Goal: Information Seeking & Learning: Learn about a topic

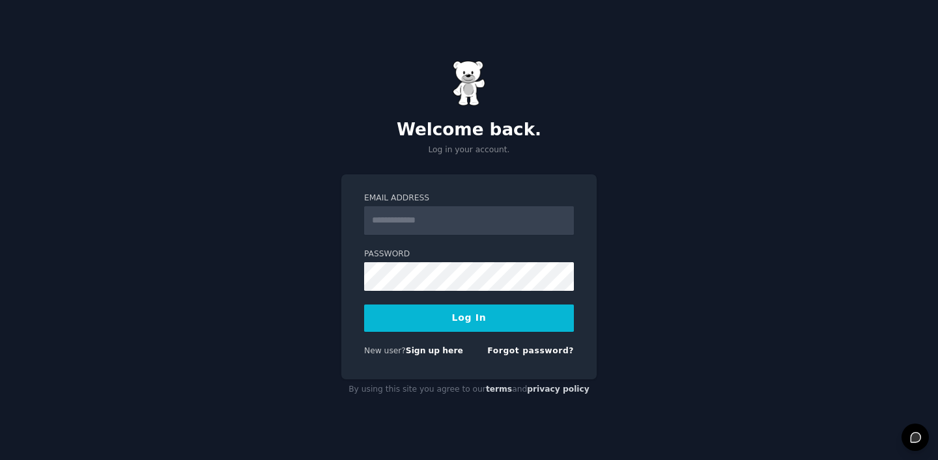
click at [426, 241] on form "Email Address Password Log In New user? Sign up here Forgot password?" at bounding box center [469, 277] width 210 height 169
click at [426, 224] on input "Email Address" at bounding box center [469, 220] width 210 height 29
type input "**********"
click at [454, 319] on button "Log In" at bounding box center [469, 318] width 210 height 27
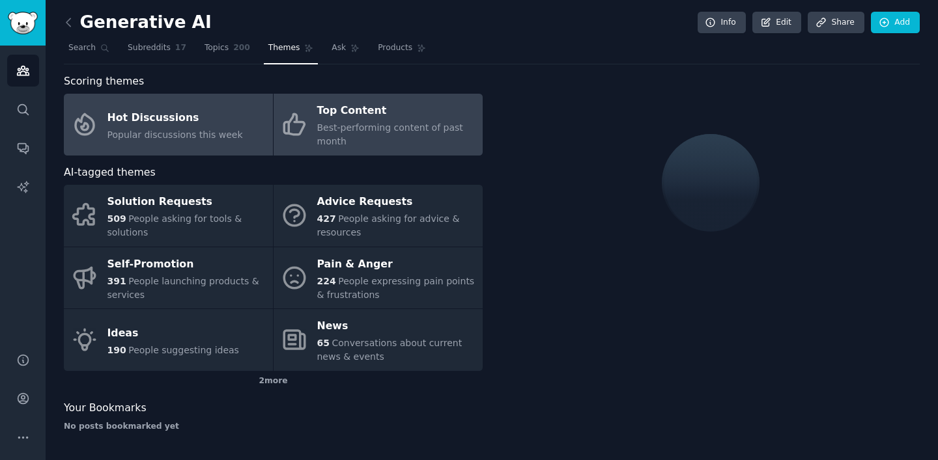
click at [376, 125] on span "Best-performing content of past month" at bounding box center [390, 134] width 146 height 24
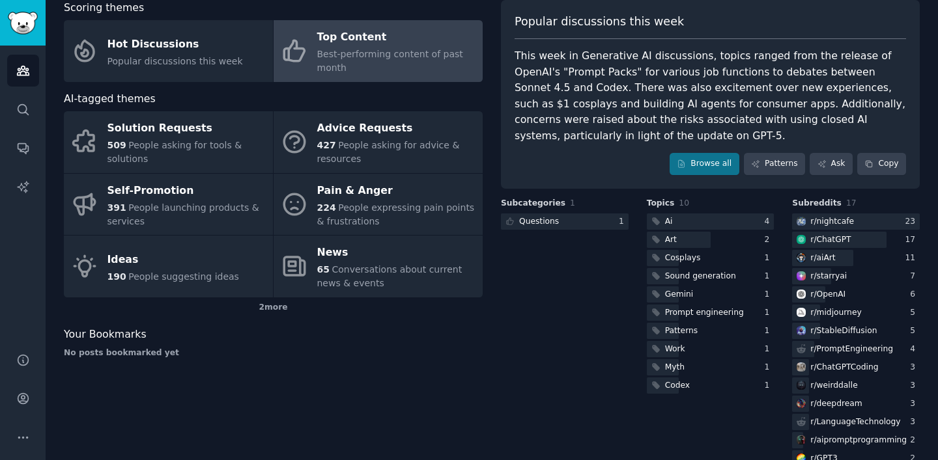
scroll to position [80, 0]
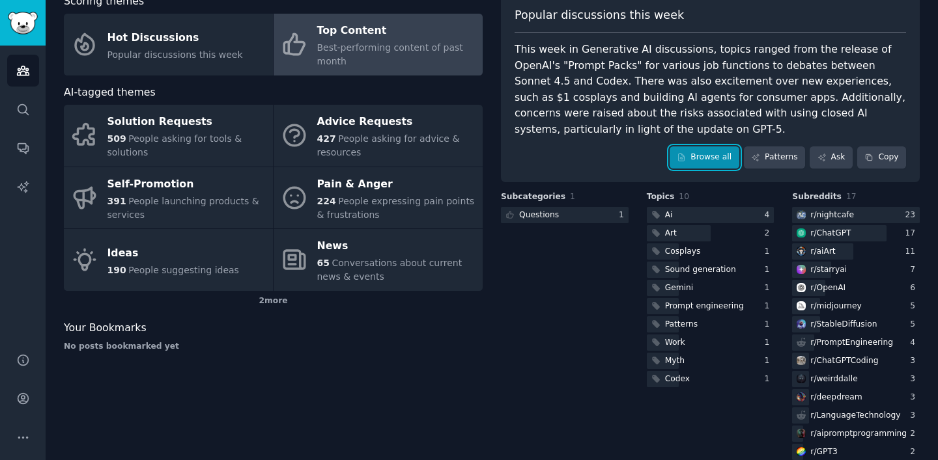
click at [708, 159] on link "Browse all" at bounding box center [704, 158] width 70 height 22
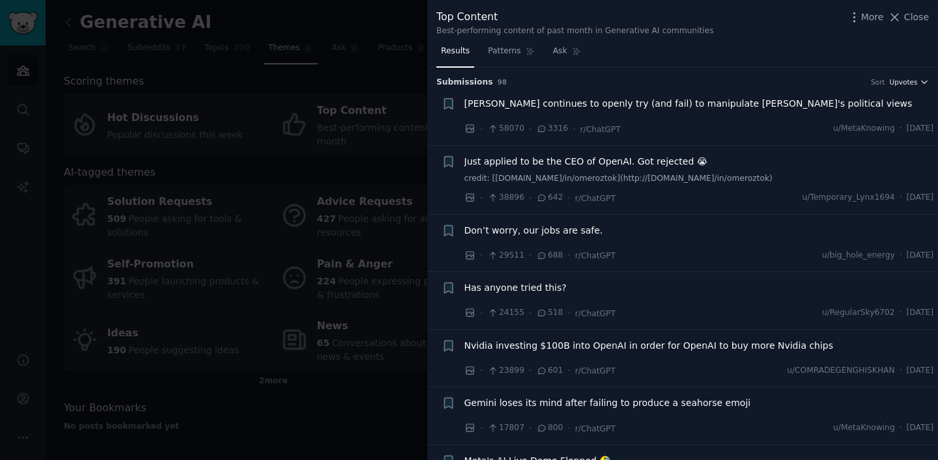
click at [920, 84] on icon "button" at bounding box center [924, 81] width 9 height 9
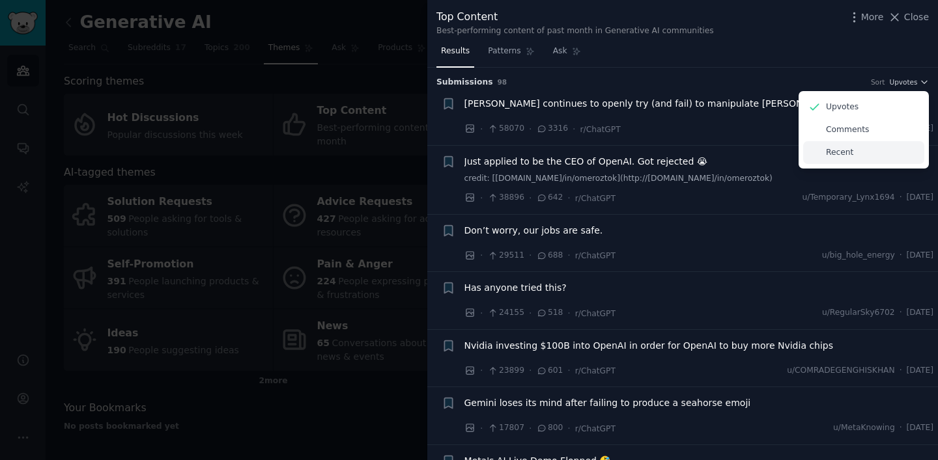
click at [852, 154] on div "Recent" at bounding box center [863, 152] width 121 height 23
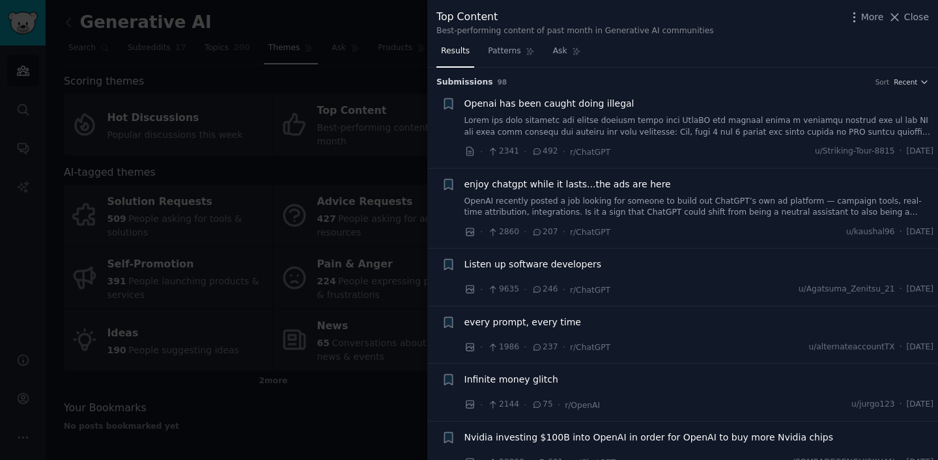
scroll to position [51, 0]
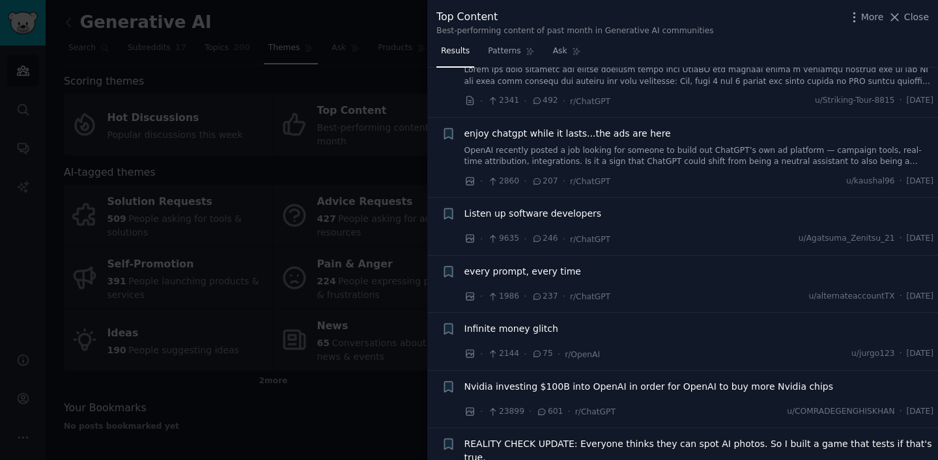
click at [559, 277] on span "every prompt, every time" at bounding box center [522, 272] width 117 height 14
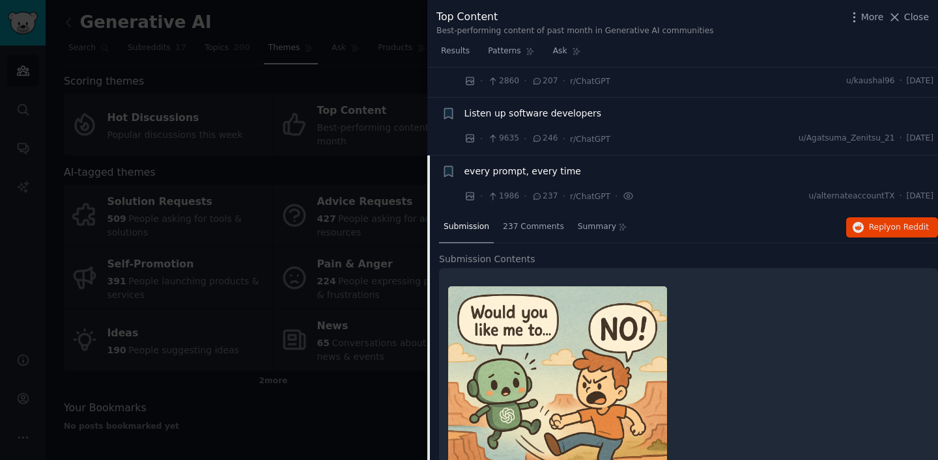
scroll to position [139, 0]
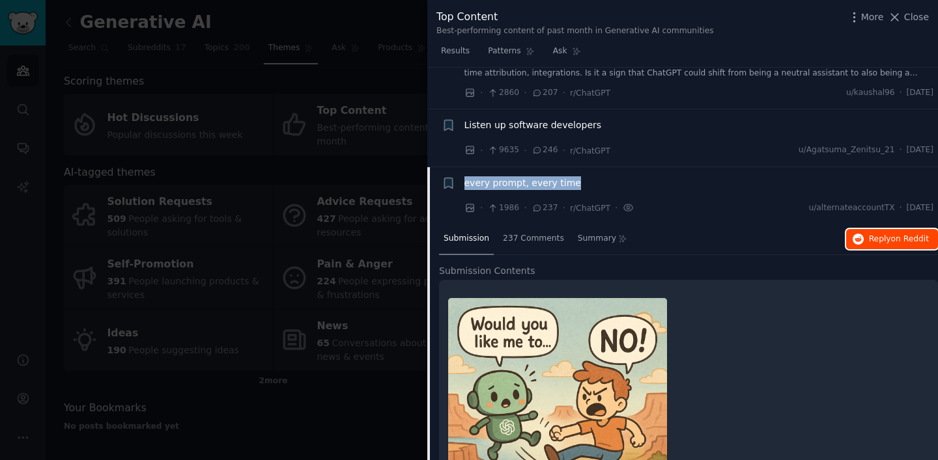
click at [891, 241] on span "on Reddit" at bounding box center [910, 238] width 38 height 9
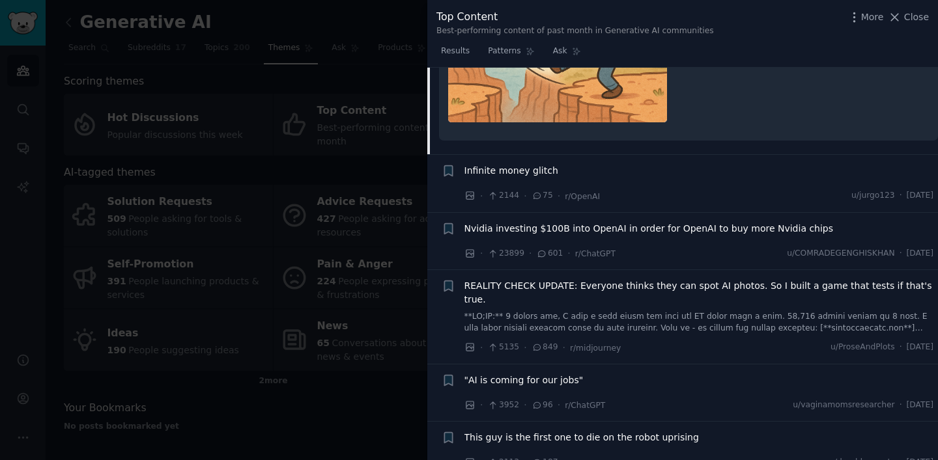
scroll to position [537, 0]
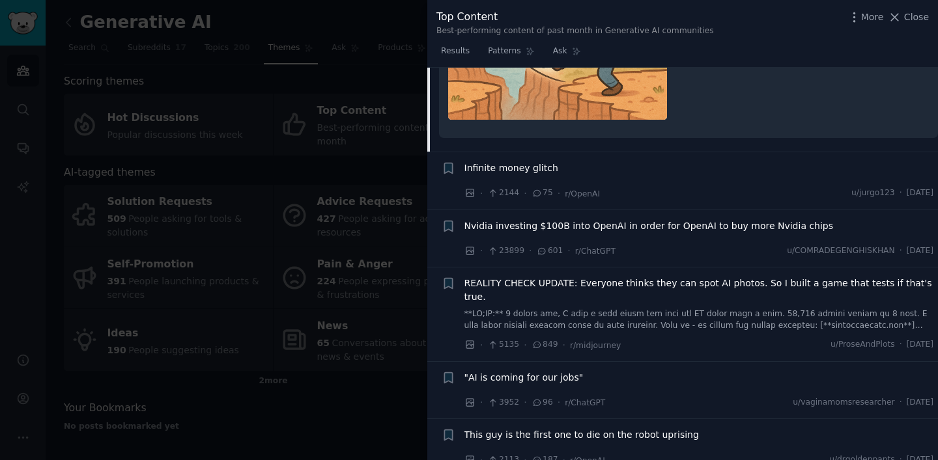
click at [643, 178] on div "Infinite money glitch" at bounding box center [699, 171] width 470 height 18
click at [528, 171] on span "Infinite money glitch" at bounding box center [511, 169] width 94 height 14
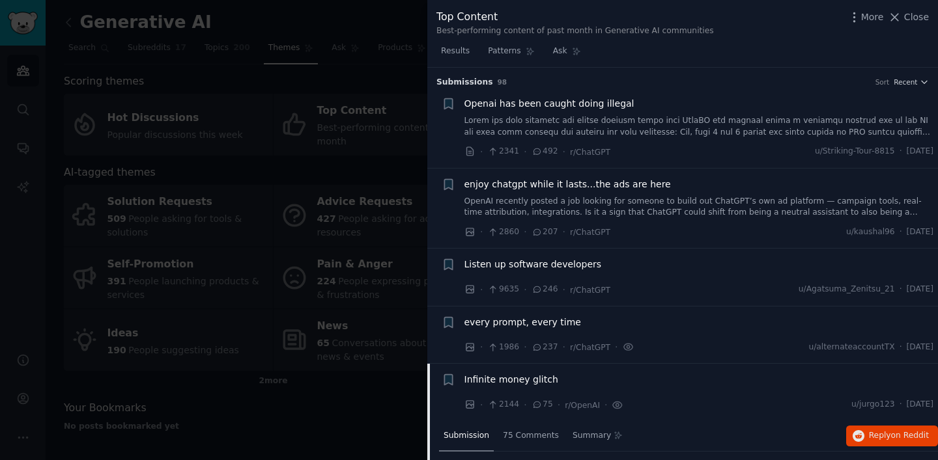
click at [515, 183] on span "enjoy chatgpt while it lasts...the ads are here" at bounding box center [567, 185] width 206 height 14
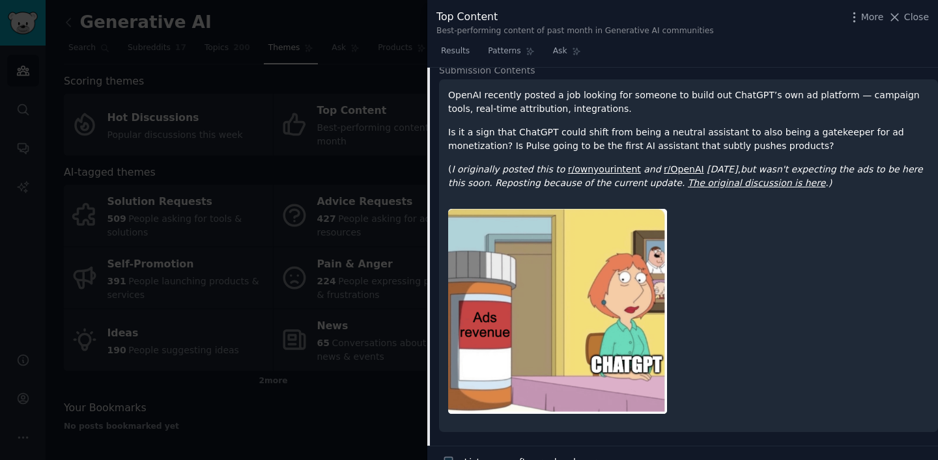
scroll to position [477, 0]
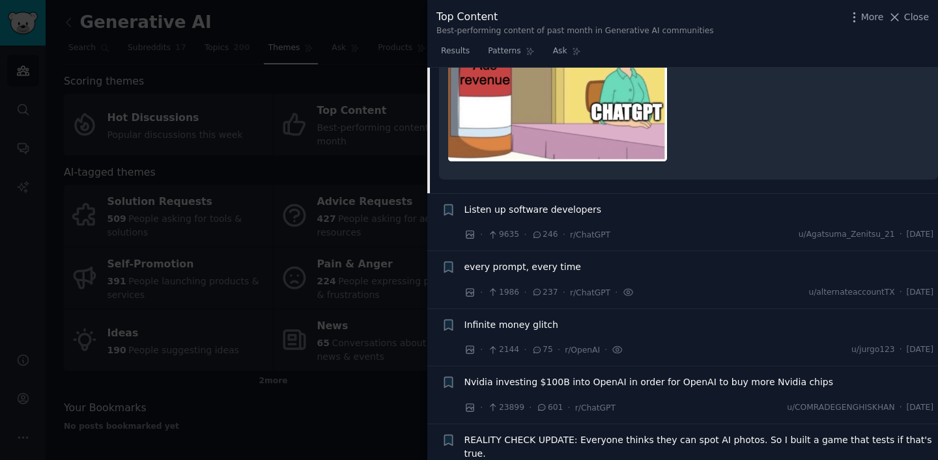
click at [523, 207] on span "Listen up software developers" at bounding box center [532, 210] width 137 height 14
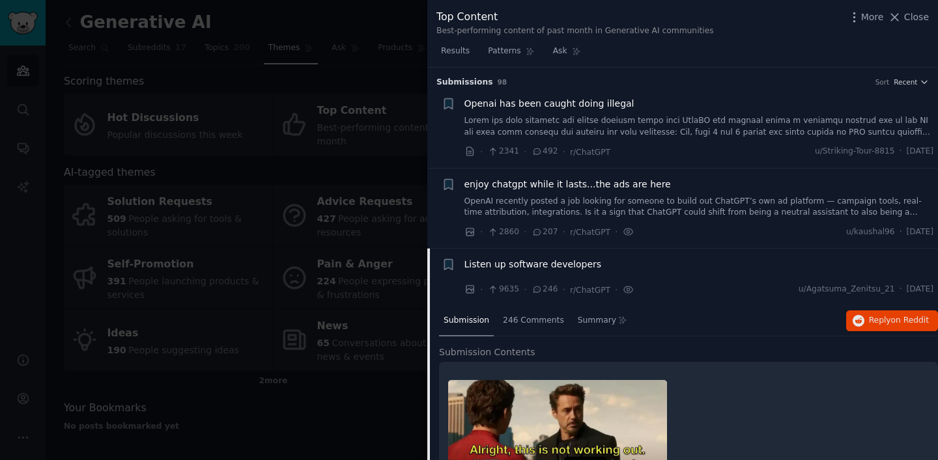
click at [554, 183] on span "enjoy chatgpt while it lasts...the ads are here" at bounding box center [567, 185] width 206 height 14
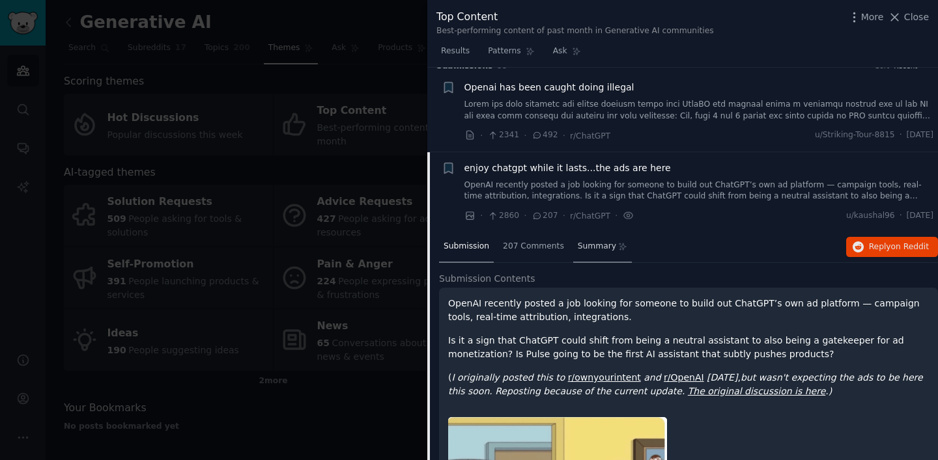
scroll to position [3, 0]
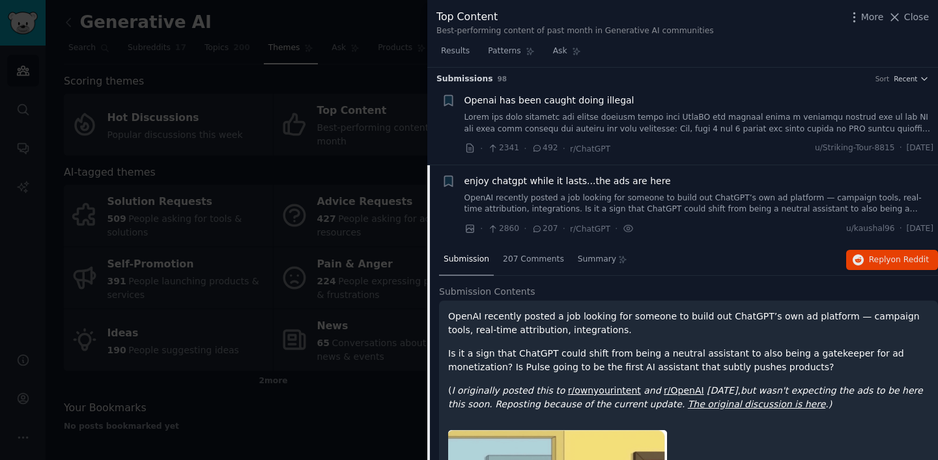
click at [555, 191] on div "enjoy chatgpt while it lasts...the ads are here OpenAI recently posted a job lo…" at bounding box center [699, 195] width 470 height 41
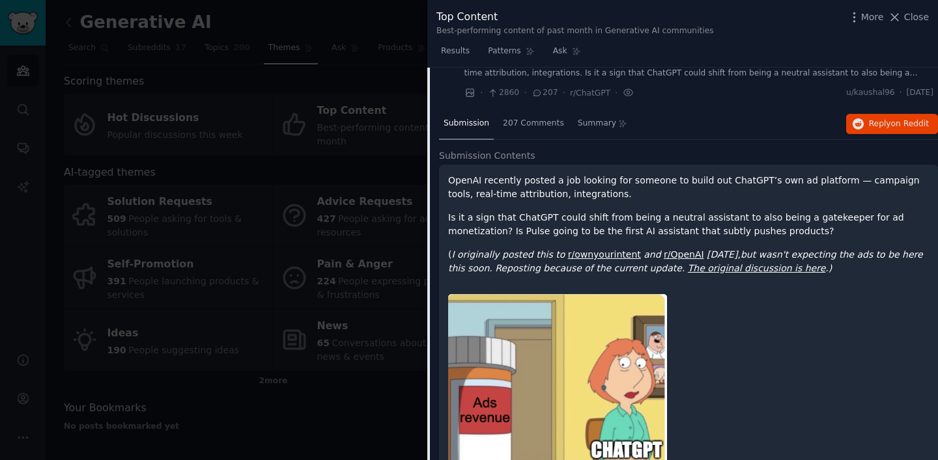
scroll to position [0, 0]
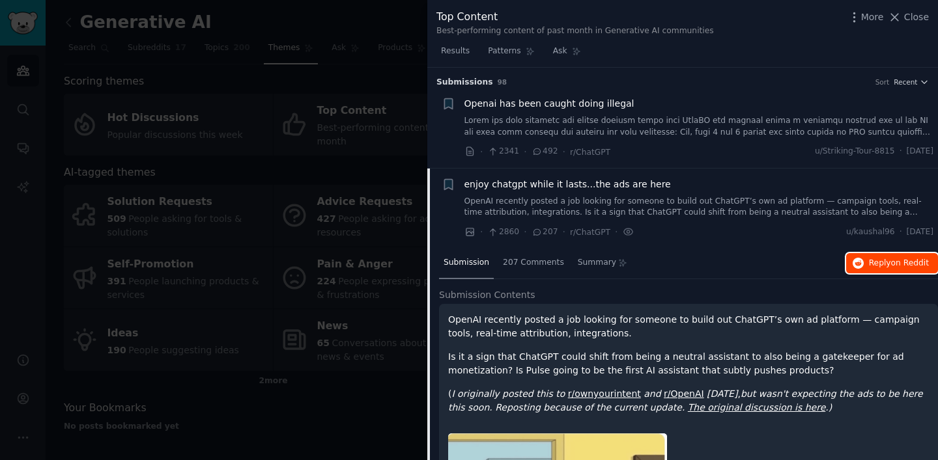
click at [891, 263] on span "on Reddit" at bounding box center [910, 263] width 38 height 9
click at [397, 145] on div at bounding box center [469, 230] width 938 height 460
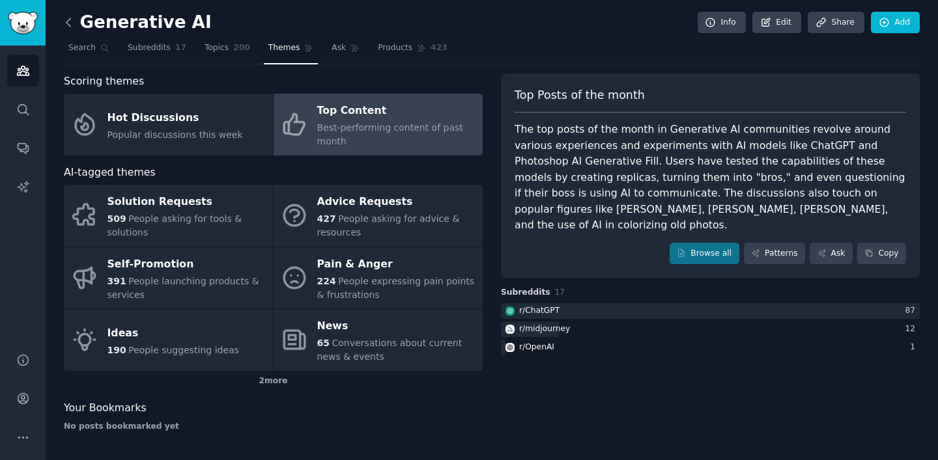
click at [70, 29] on icon at bounding box center [69, 23] width 14 height 14
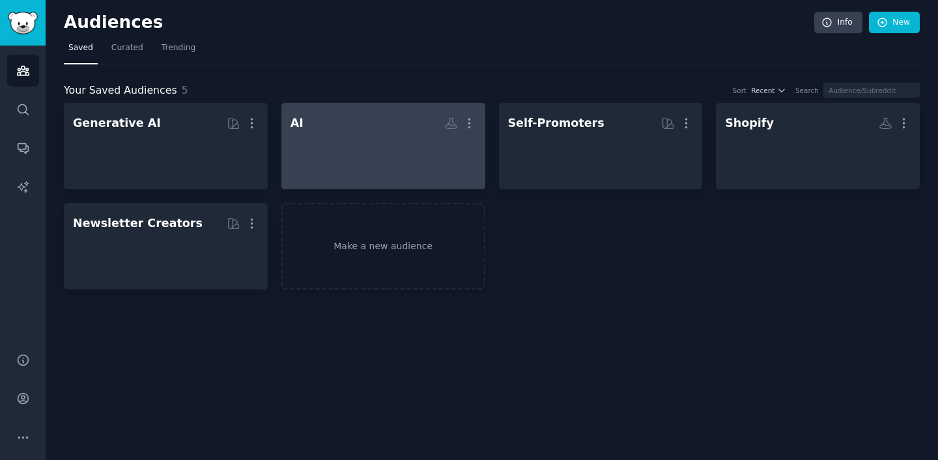
click at [344, 136] on div "AI More" at bounding box center [383, 146] width 186 height 68
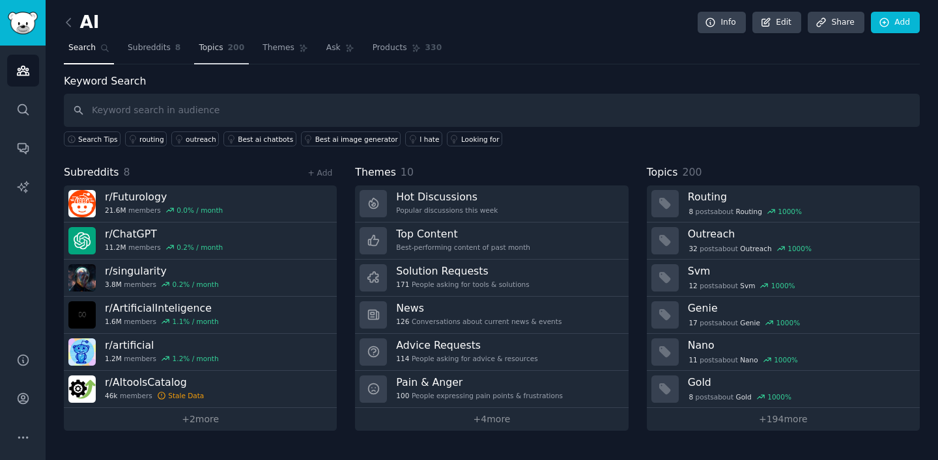
click at [194, 42] on link "Topics 200" at bounding box center [221, 51] width 55 height 27
click at [208, 46] on span "Topics" at bounding box center [211, 48] width 24 height 12
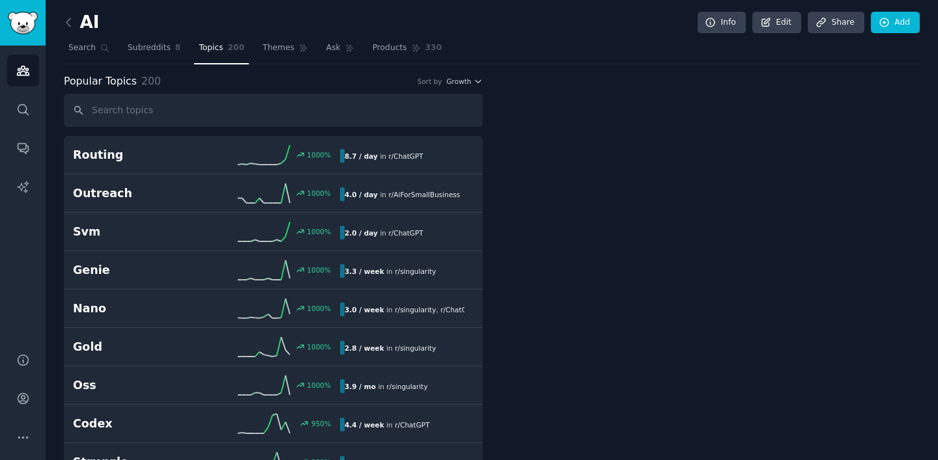
click at [76, 19] on link at bounding box center [72, 22] width 16 height 21
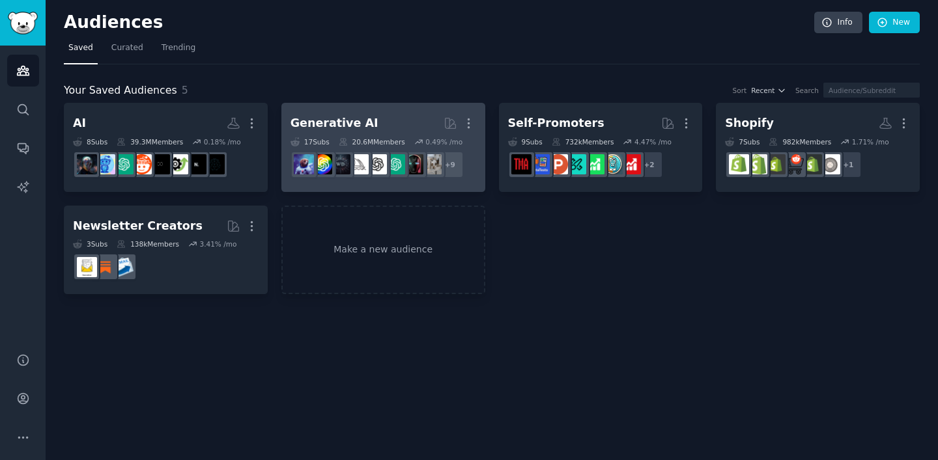
click at [417, 127] on h2 "Generative AI Curated by GummySearch More" at bounding box center [383, 123] width 186 height 23
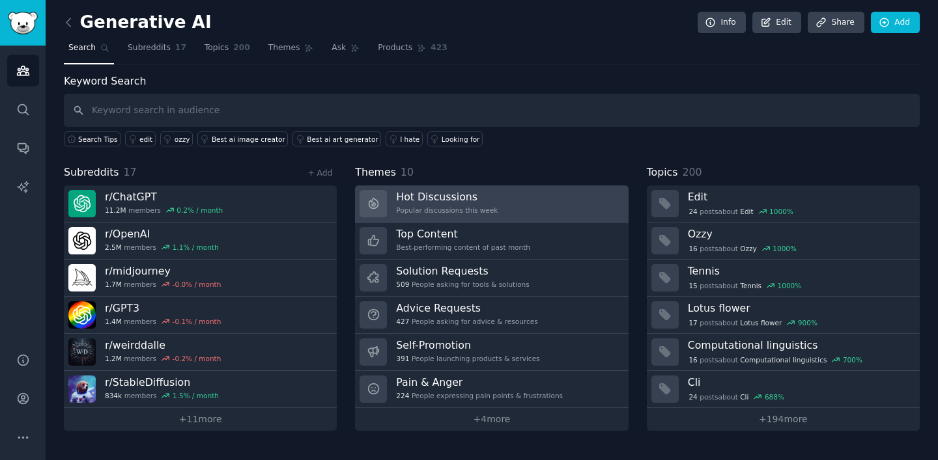
click at [554, 204] on link "Hot Discussions Popular discussions this week" at bounding box center [491, 204] width 273 height 37
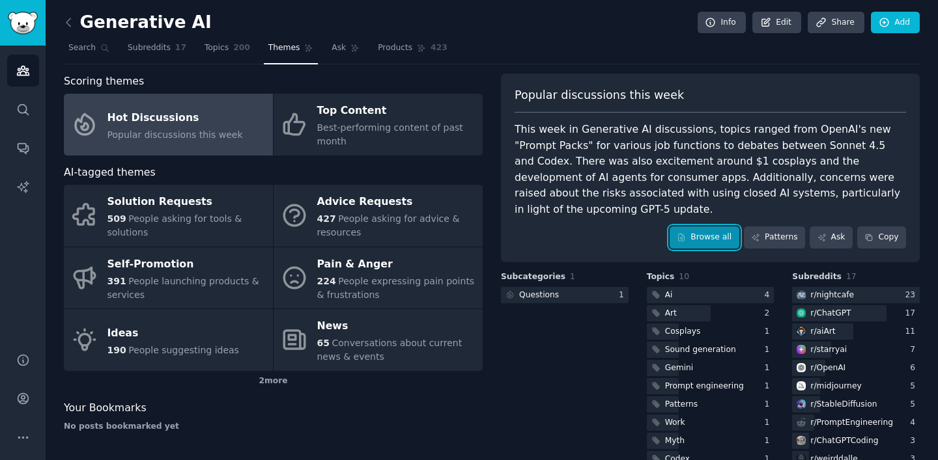
click at [703, 227] on link "Browse all" at bounding box center [704, 238] width 70 height 22
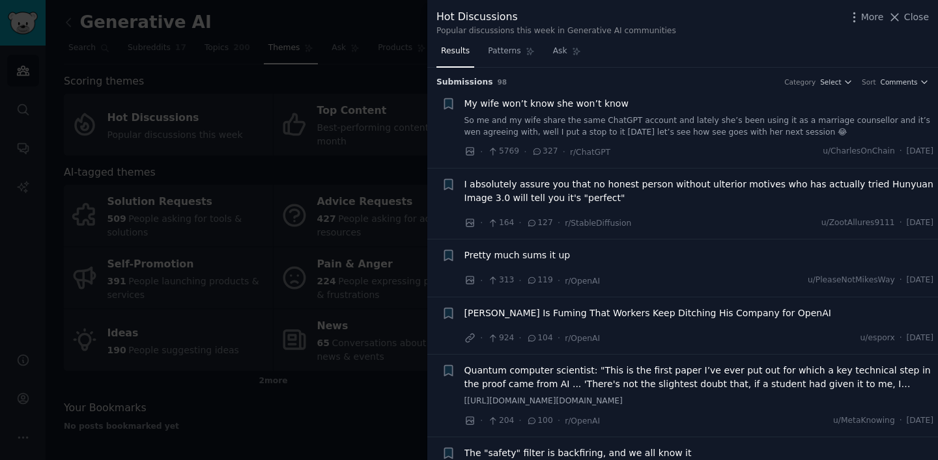
click at [905, 87] on h3 "Submission s 98 Category Select Sort Comments" at bounding box center [682, 83] width 492 height 12
click at [914, 83] on button "Comments" at bounding box center [904, 81] width 48 height 9
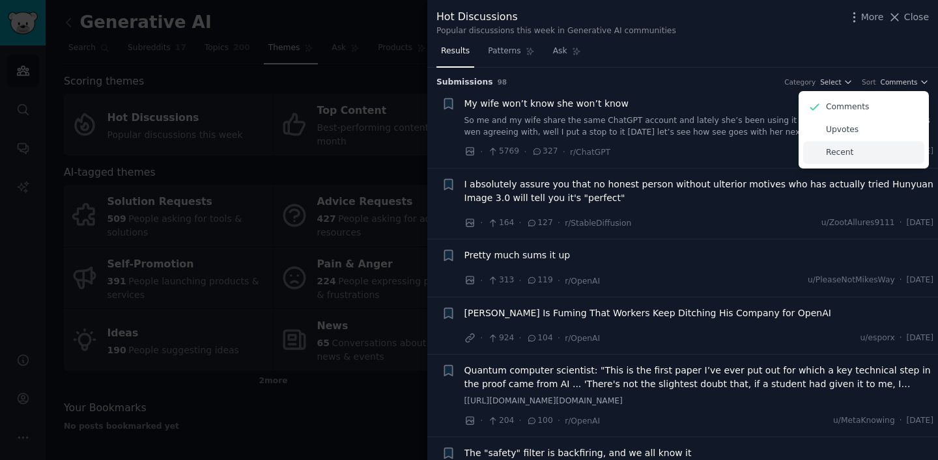
click at [852, 150] on div "Recent" at bounding box center [863, 152] width 121 height 23
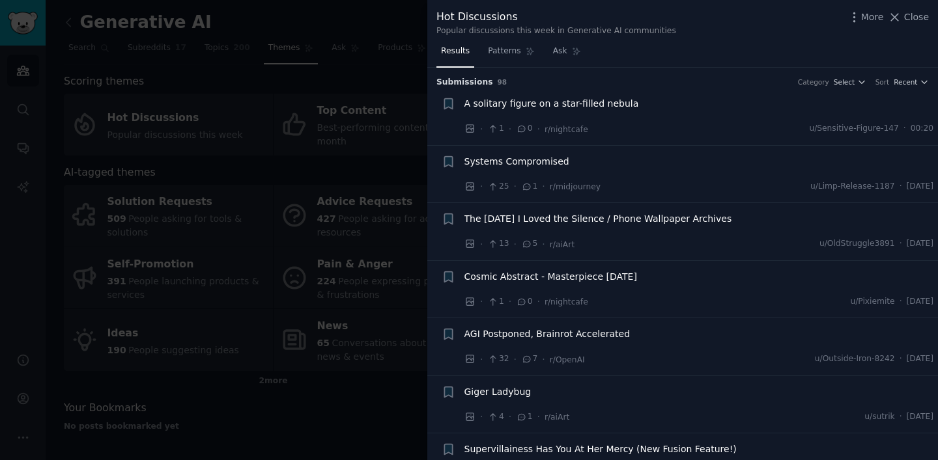
click at [559, 160] on span "Systems Compromised" at bounding box center [516, 162] width 105 height 14
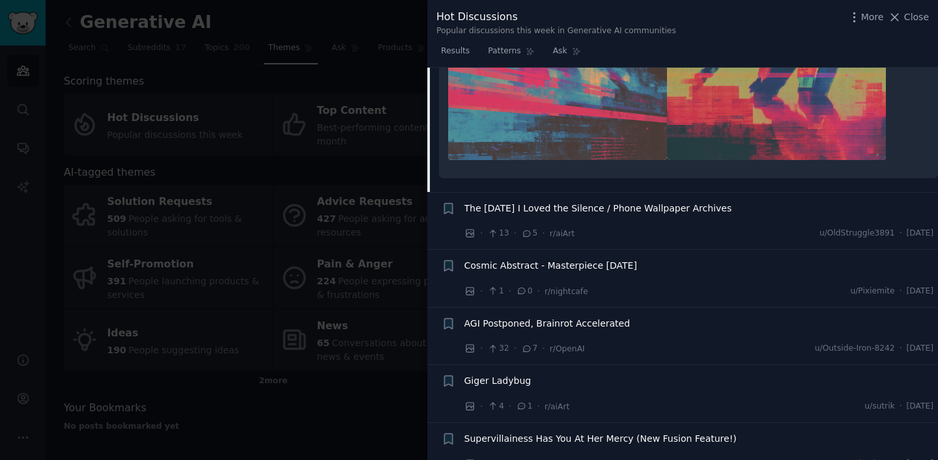
scroll to position [1205, 0]
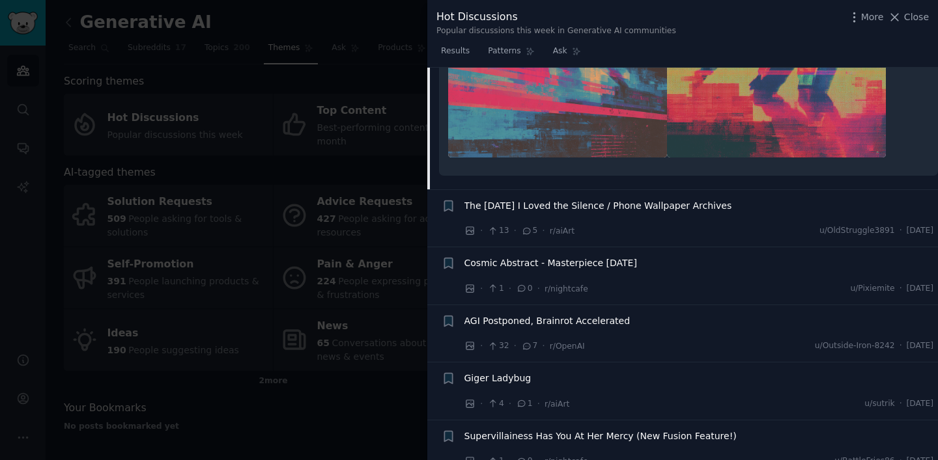
click at [569, 209] on span "The Sunday I Loved the Silence / Phone Wallpaper Archives" at bounding box center [598, 206] width 268 height 14
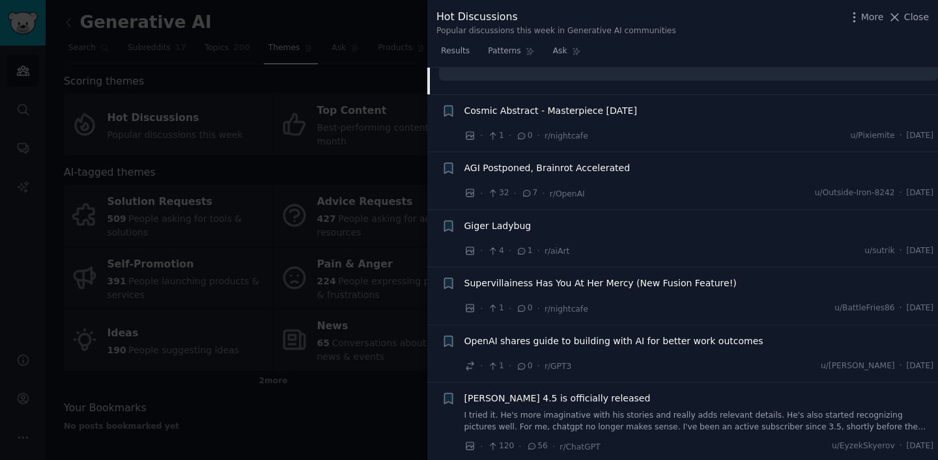
scroll to position [665, 0]
click at [584, 164] on span "AGI Postponed, Brainrot Accelerated" at bounding box center [547, 167] width 166 height 14
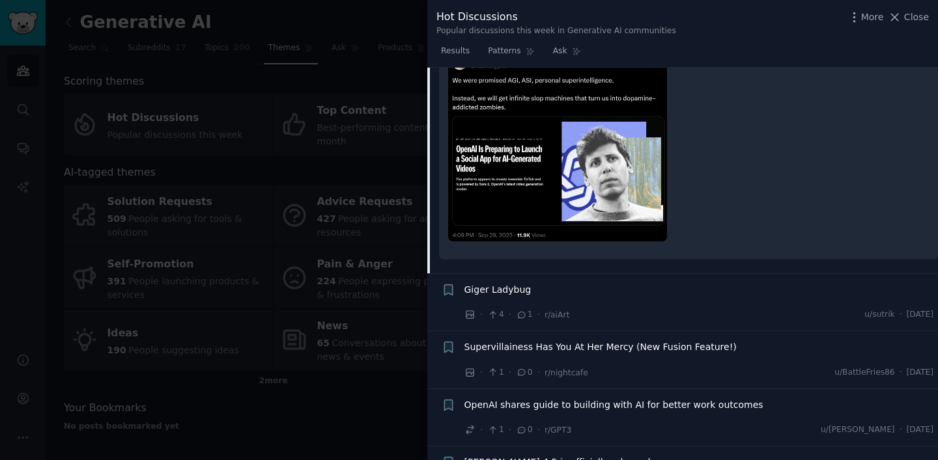
scroll to position [193, 0]
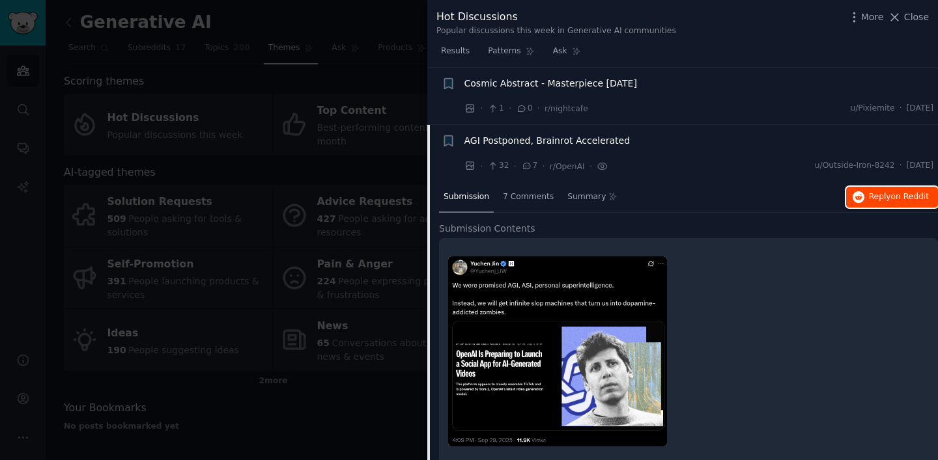
click at [876, 192] on span "Reply on Reddit" at bounding box center [899, 197] width 60 height 12
